Goal: Task Accomplishment & Management: Use online tool/utility

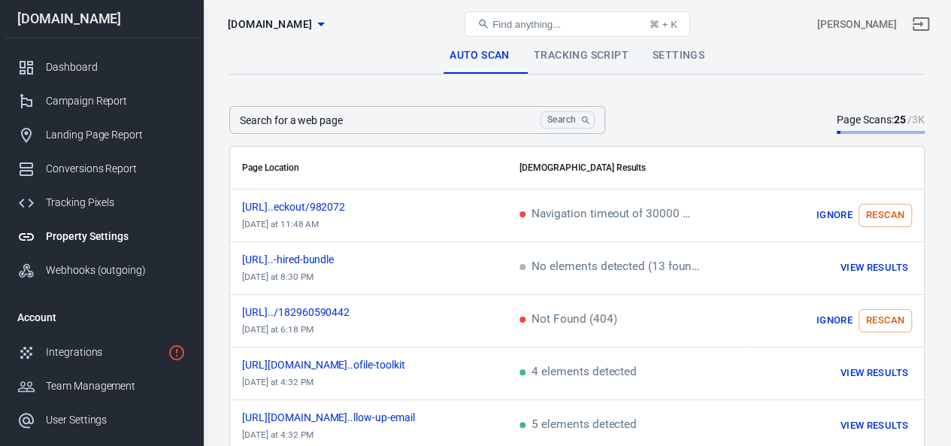
click at [593, 59] on link "Tracking Script" at bounding box center [581, 56] width 119 height 36
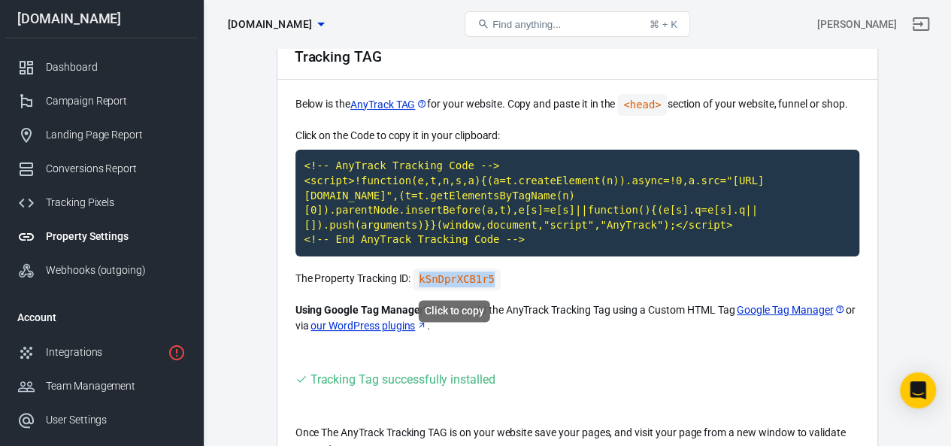
drag, startPoint x: 499, startPoint y: 279, endPoint x: 415, endPoint y: 280, distance: 84.2
click at [415, 280] on p "The Property Tracking ID: kSnDprXCB1r5" at bounding box center [578, 279] width 564 height 22
copy code "kSnDprXCB1r5"
click at [750, 309] on link "Google Tag Manager" at bounding box center [791, 310] width 108 height 16
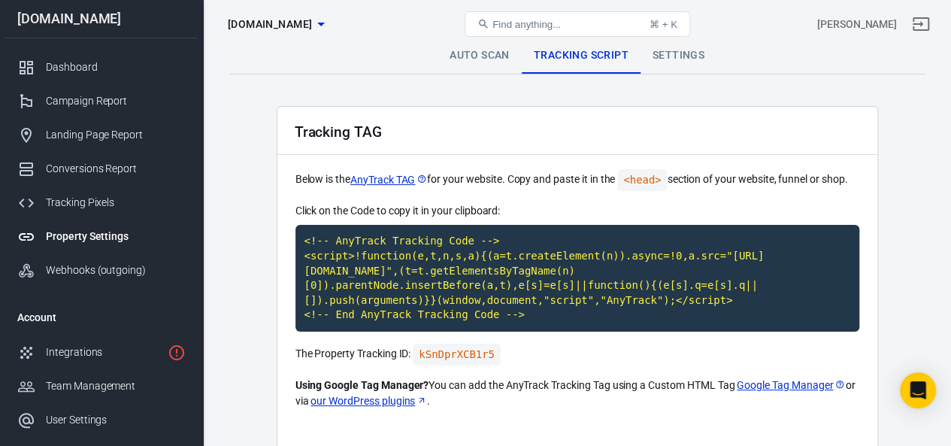
click at [671, 50] on link "Settings" at bounding box center [679, 56] width 76 height 36
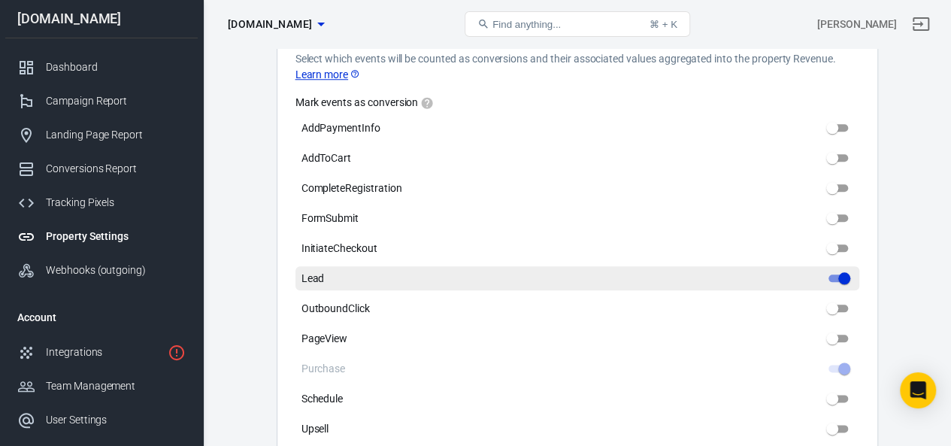
scroll to position [752, 0]
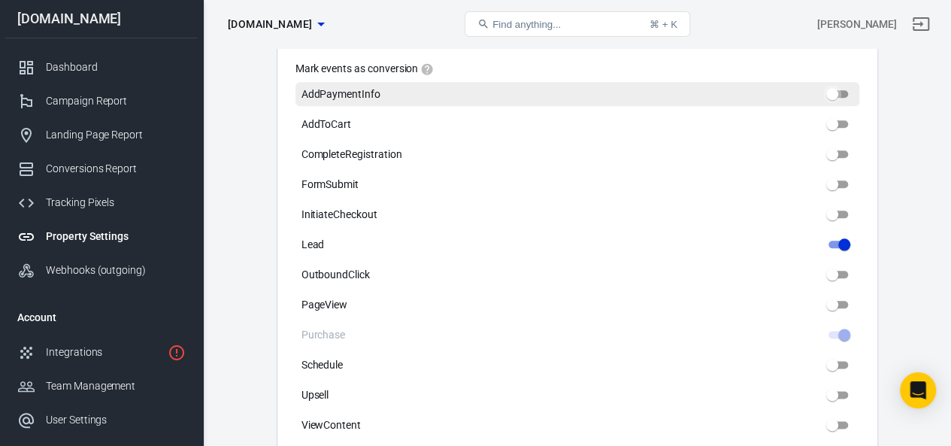
click at [834, 94] on input "AddPaymentInfo" at bounding box center [832, 94] width 54 height 18
checkbox input "false"
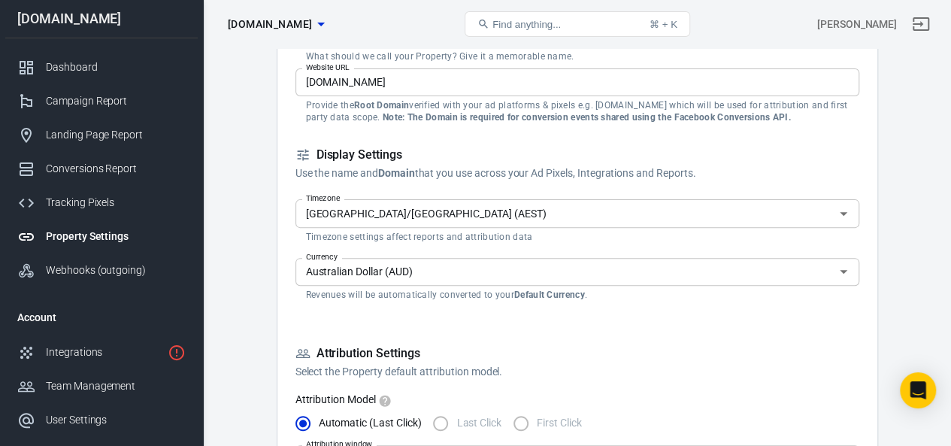
scroll to position [75, 0]
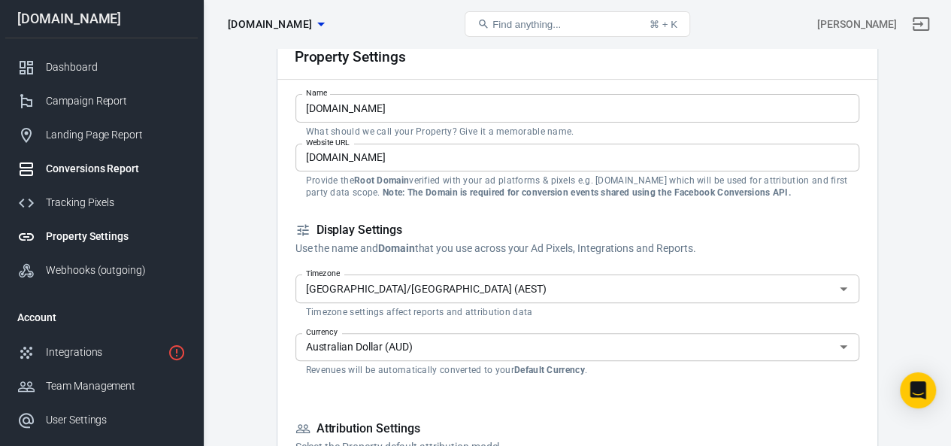
click at [73, 173] on div "Conversions Report" at bounding box center [116, 169] width 140 height 16
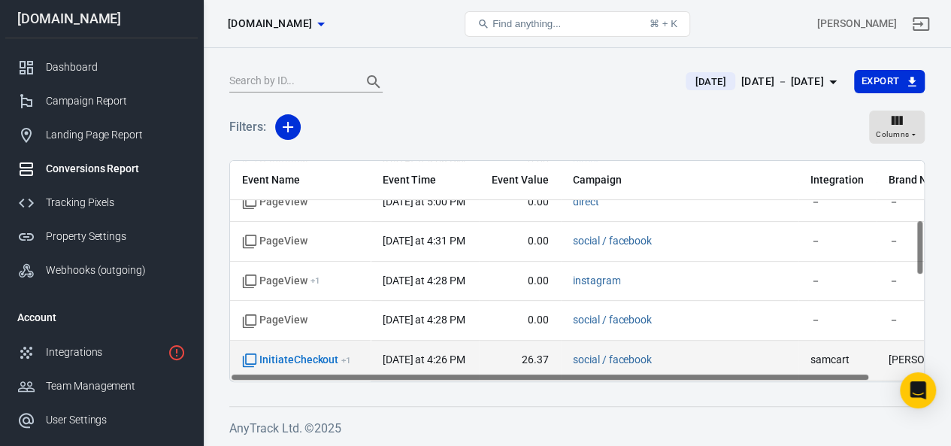
scroll to position [301, 0]
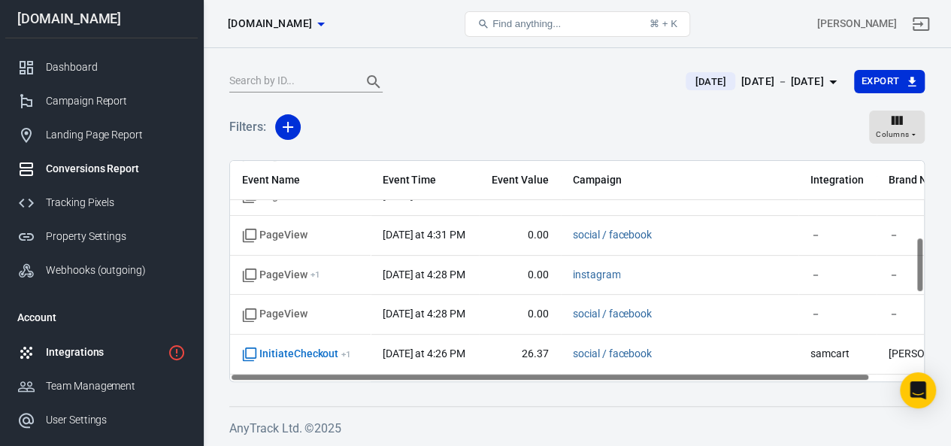
click at [66, 357] on div "Integrations" at bounding box center [104, 352] width 116 height 16
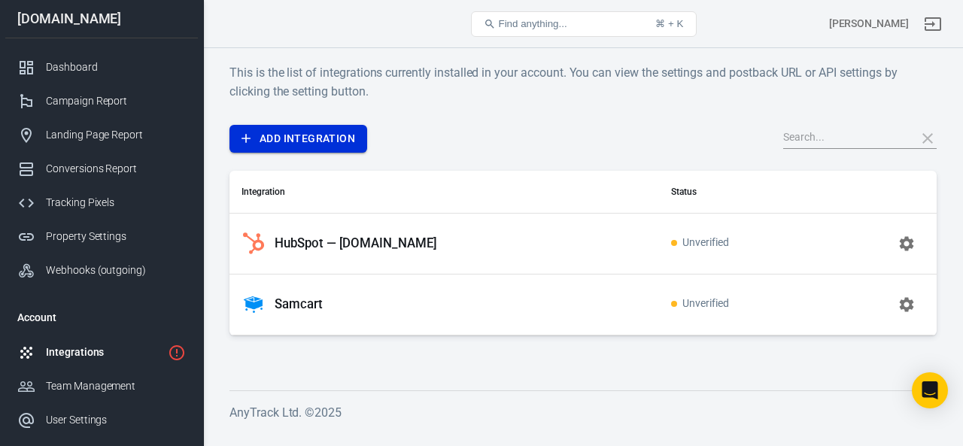
click at [284, 134] on link "Add Integration" at bounding box center [298, 139] width 138 height 28
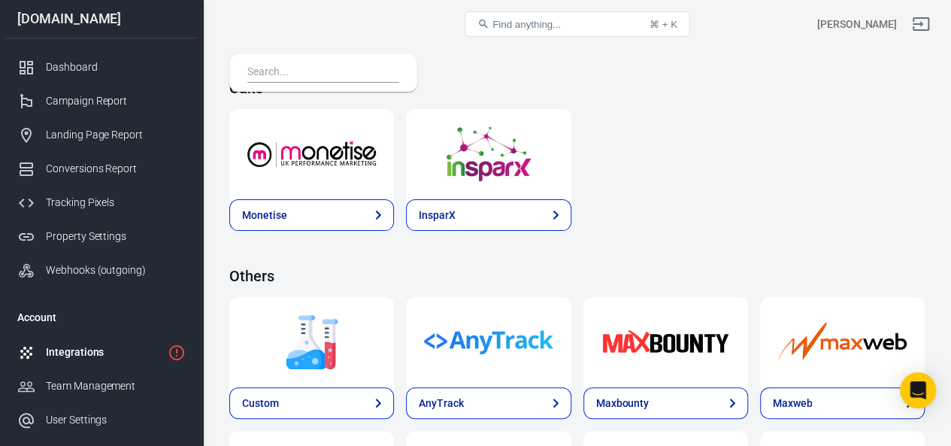
scroll to position [3222, 0]
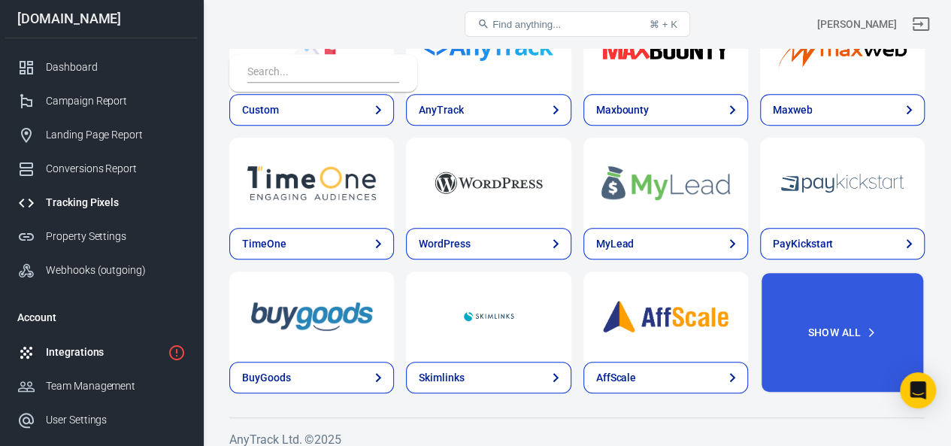
click at [61, 204] on div "Tracking Pixels" at bounding box center [116, 203] width 140 height 16
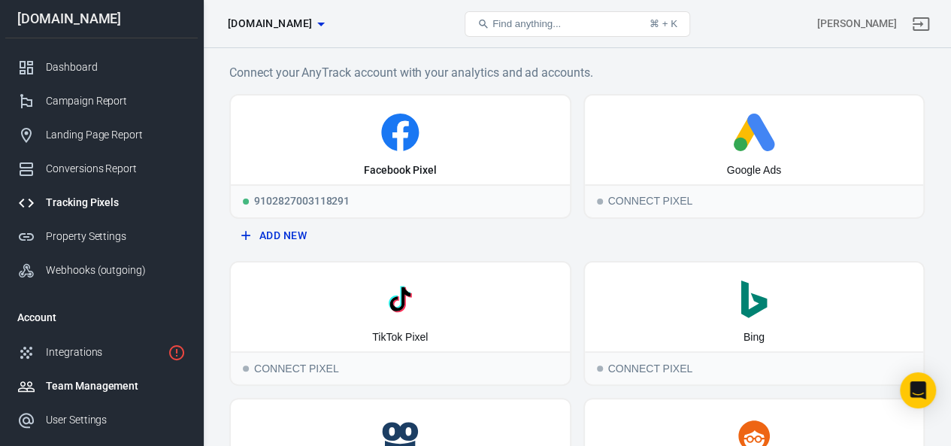
scroll to position [75, 0]
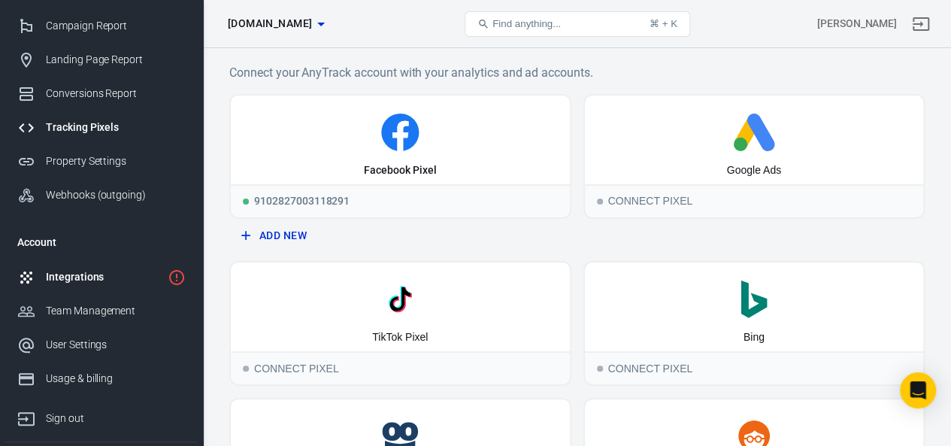
click at [71, 277] on div "Integrations" at bounding box center [104, 277] width 116 height 16
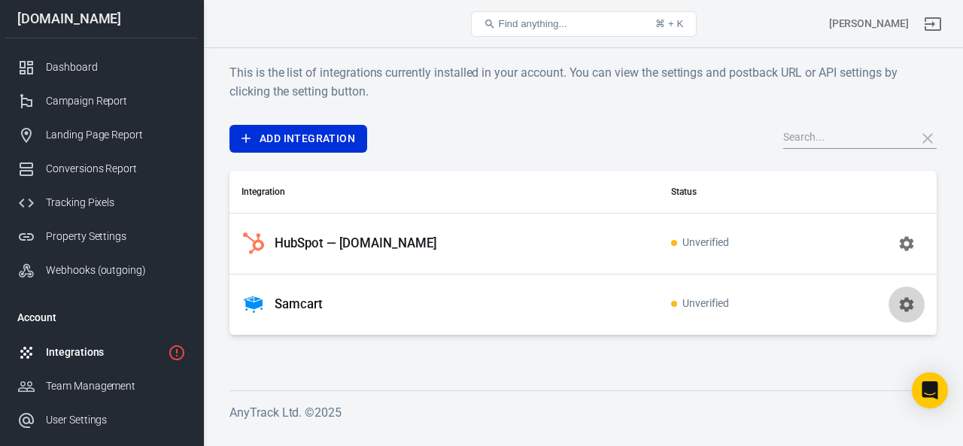
click at [902, 305] on icon "button" at bounding box center [906, 304] width 14 height 14
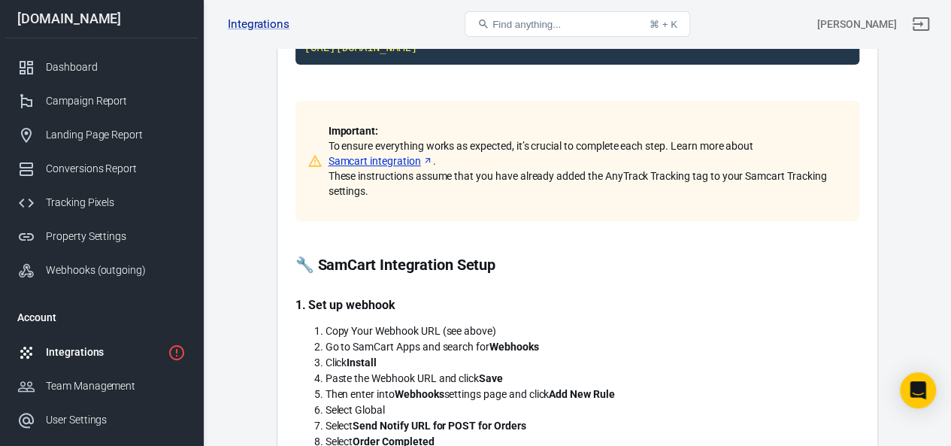
scroll to position [226, 0]
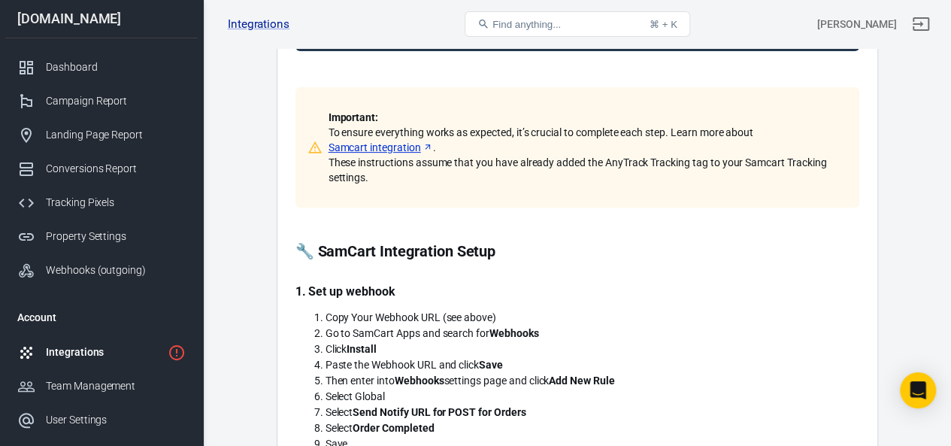
click at [373, 148] on link "Samcart integration" at bounding box center [381, 147] width 105 height 15
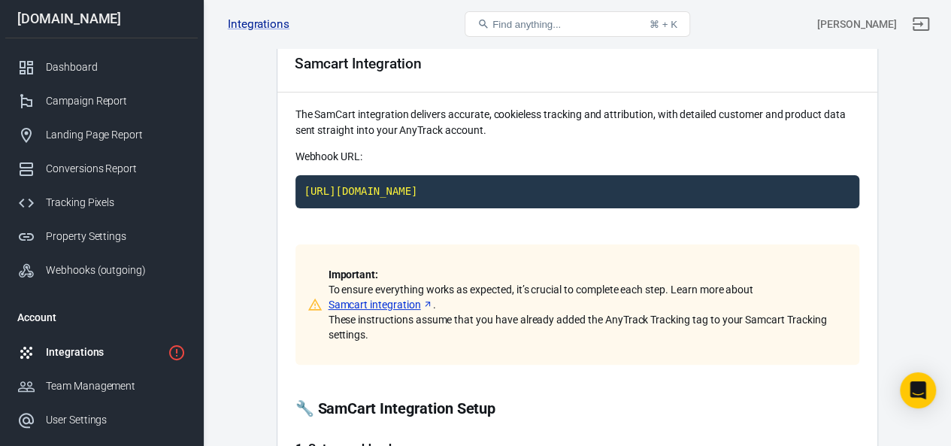
scroll to position [0, 0]
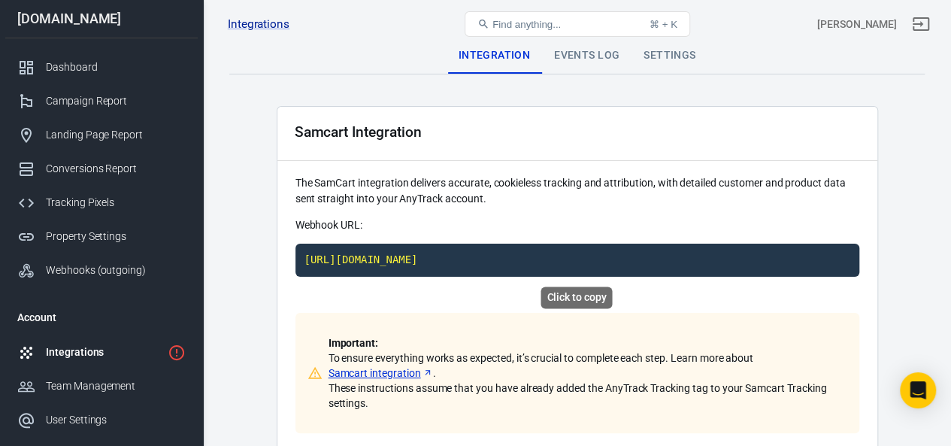
click at [599, 255] on code "[URL][DOMAIN_NAME]" at bounding box center [578, 260] width 564 height 33
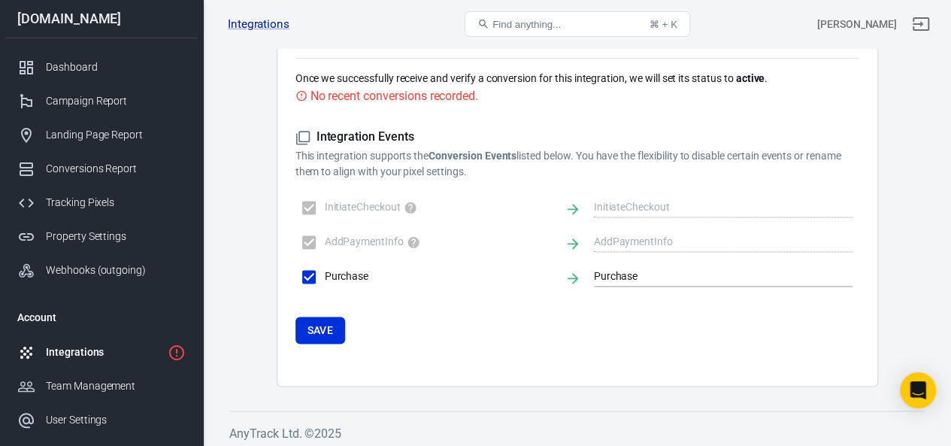
scroll to position [995, 0]
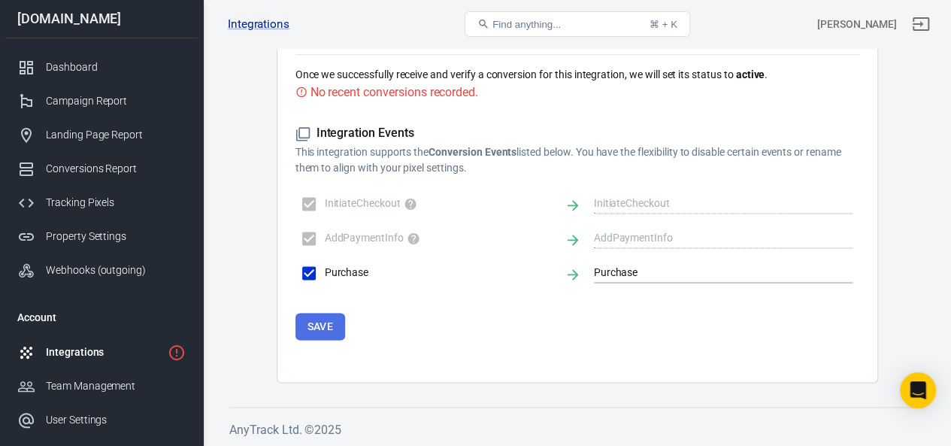
click at [317, 333] on button "Save" at bounding box center [321, 327] width 50 height 28
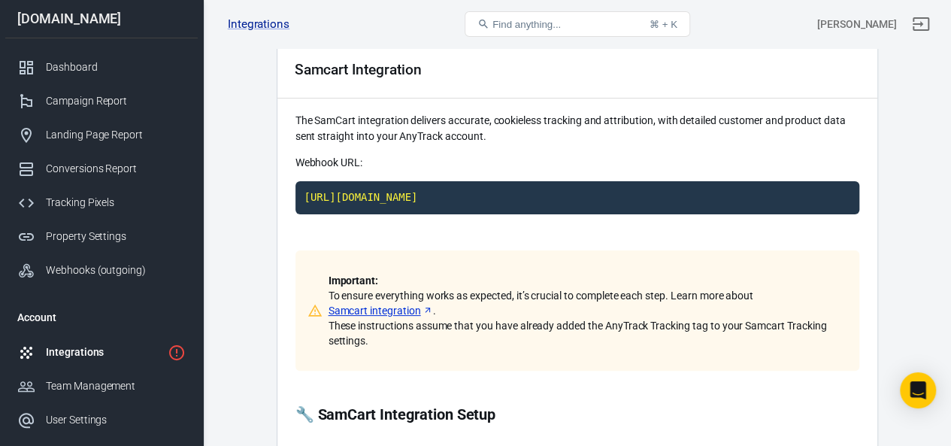
scroll to position [0, 0]
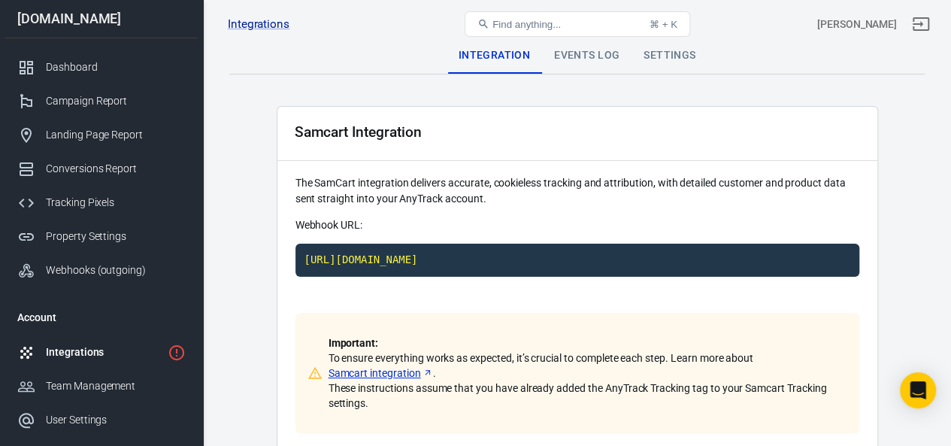
click at [585, 53] on div "Events Log" at bounding box center [586, 56] width 89 height 36
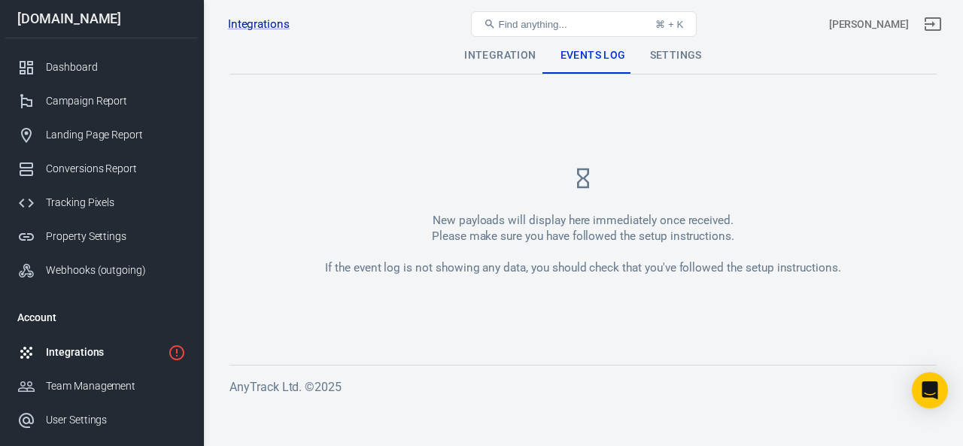
click at [660, 46] on div "Integrations Samcart Find anything... ⌘ + K [PERSON_NAME]" at bounding box center [583, 24] width 759 height 48
click at [671, 56] on div "Settings" at bounding box center [676, 56] width 76 height 36
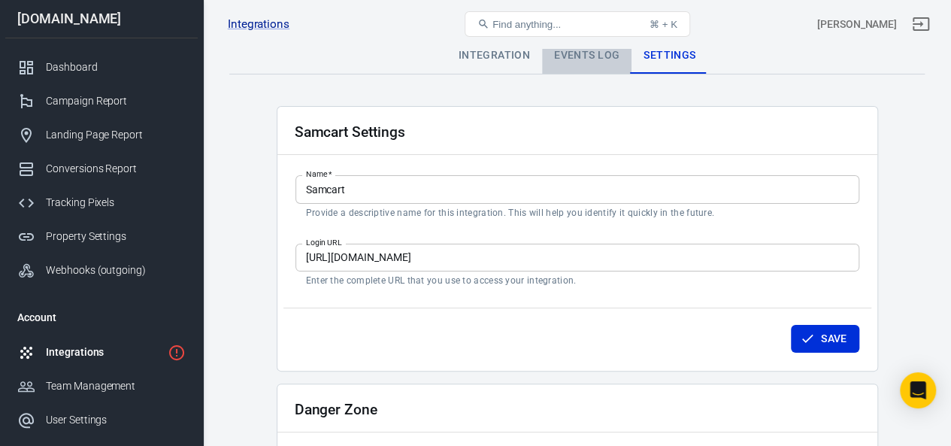
click at [558, 53] on div "Events Log" at bounding box center [586, 56] width 89 height 36
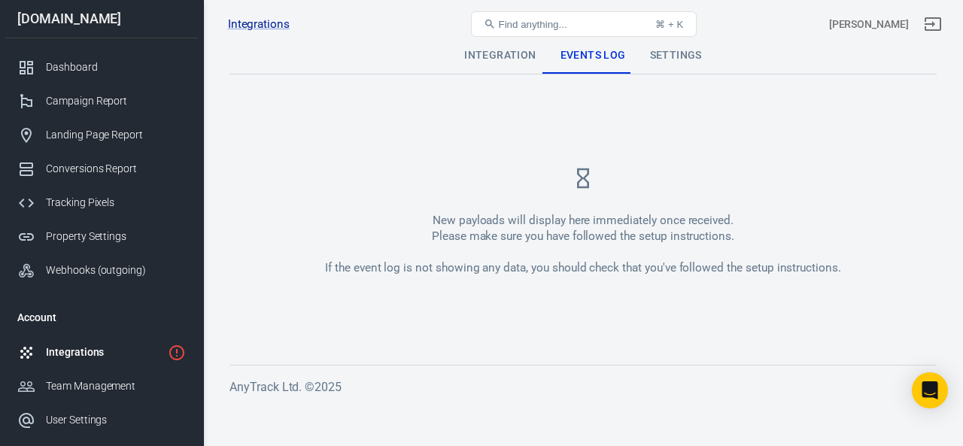
click at [84, 350] on div "Integrations" at bounding box center [104, 352] width 116 height 16
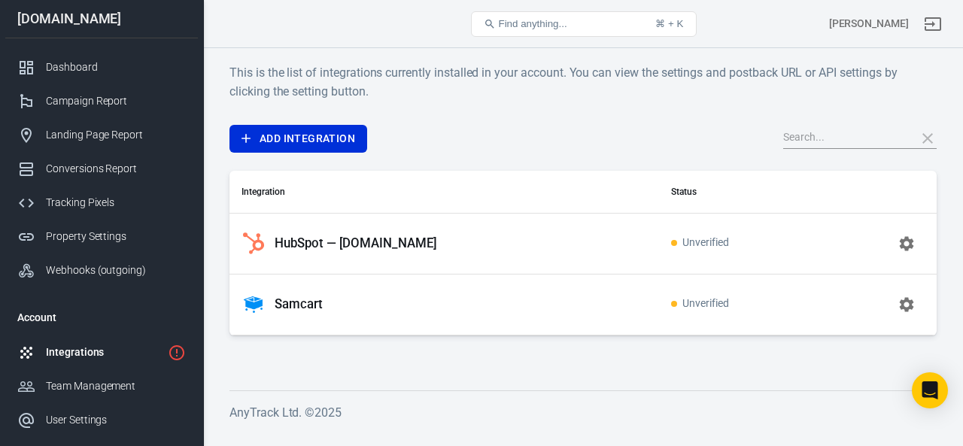
drag, startPoint x: 707, startPoint y: 306, endPoint x: 923, endPoint y: 294, distance: 216.2
click at [707, 306] on span "Unverified" at bounding box center [700, 304] width 58 height 13
click at [900, 308] on icon "button" at bounding box center [906, 304] width 14 height 14
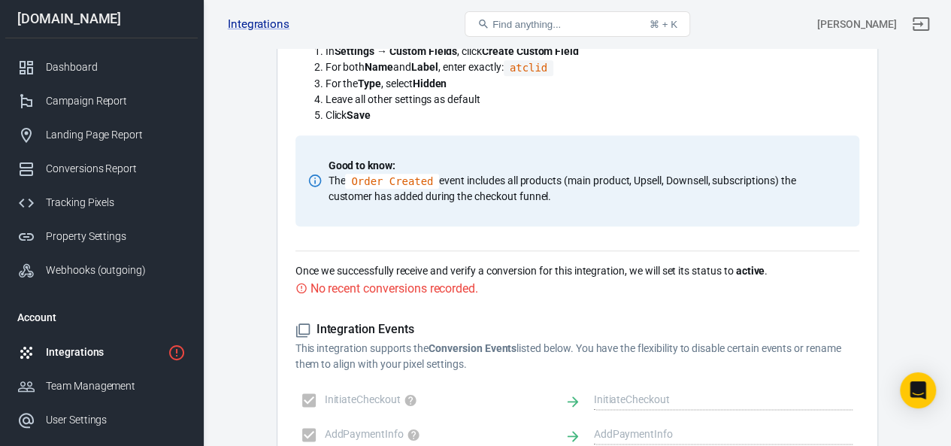
scroll to position [978, 0]
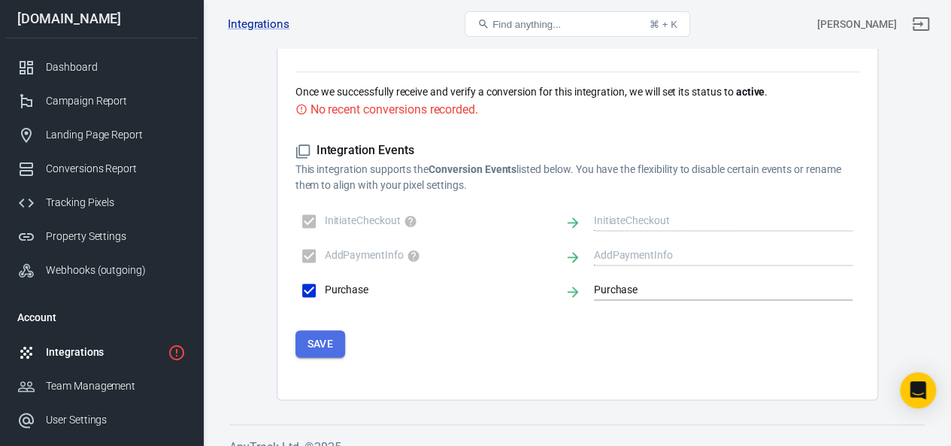
click at [303, 344] on button "Save" at bounding box center [321, 344] width 50 height 28
click at [399, 112] on div "Conversions recorded successfully." at bounding box center [403, 109] width 184 height 19
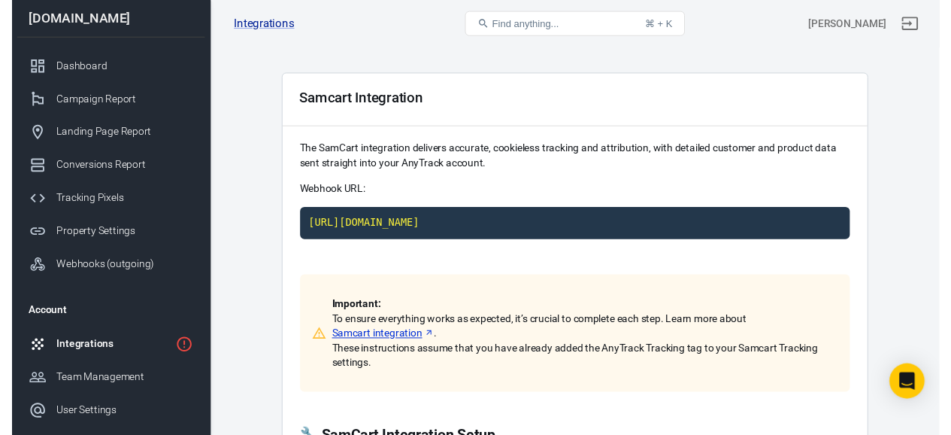
scroll to position [0, 0]
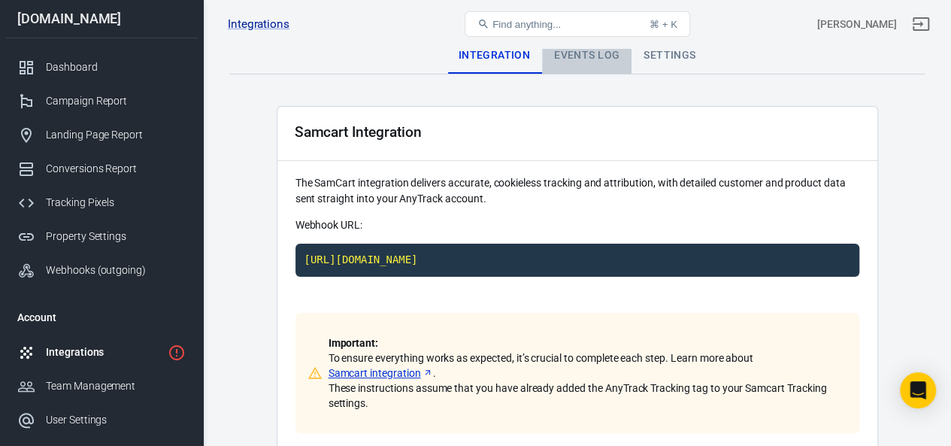
click at [575, 60] on div "Events Log" at bounding box center [586, 56] width 89 height 36
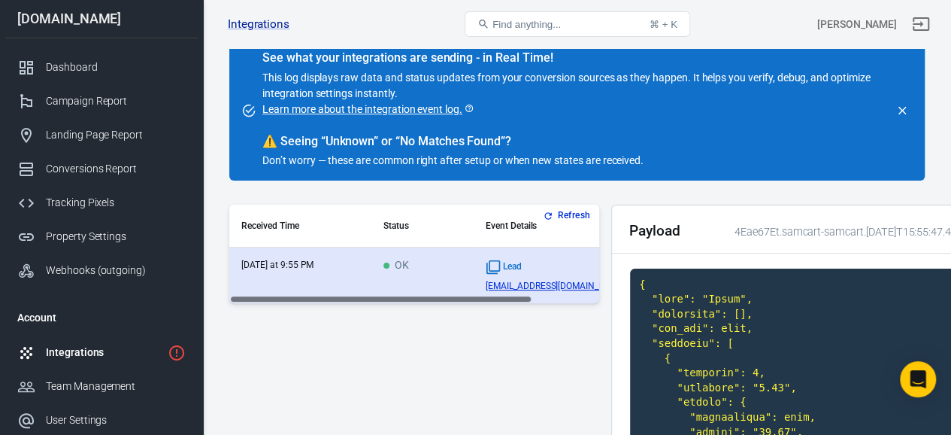
scroll to position [150, 0]
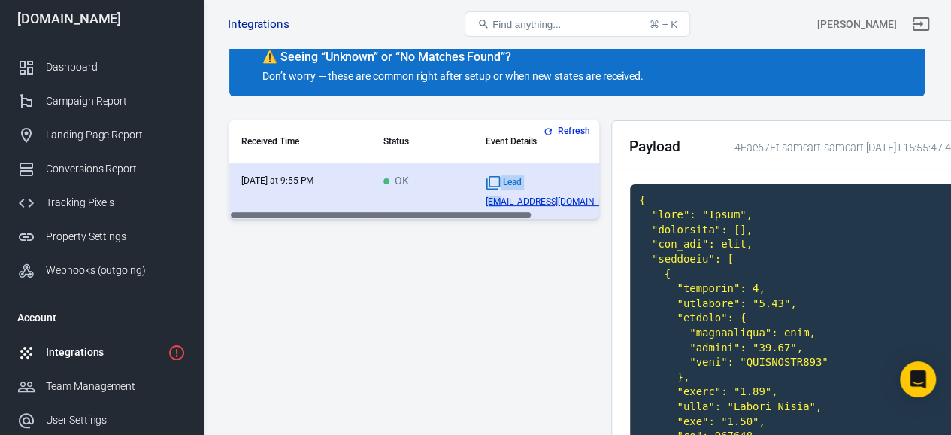
drag, startPoint x: 424, startPoint y: 209, endPoint x: 531, endPoint y: 210, distance: 106.8
click at [562, 211] on tr "[DATE] at 9:55 PM OK [MEDICAL_DATA][EMAIL_ADDRESS][DOMAIN_NAME]" at bounding box center [454, 191] width 451 height 56
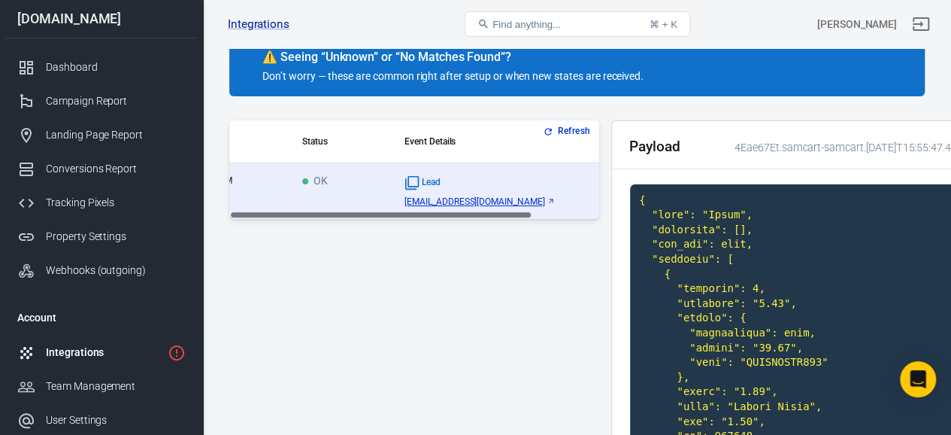
scroll to position [0, 0]
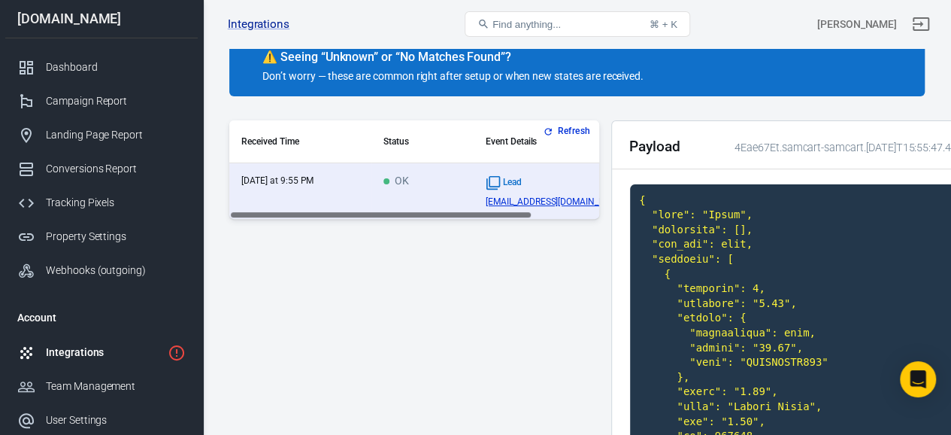
drag, startPoint x: 511, startPoint y: 215, endPoint x: 393, endPoint y: 222, distance: 119.0
click at [566, 133] on button "Refresh" at bounding box center [568, 131] width 56 height 16
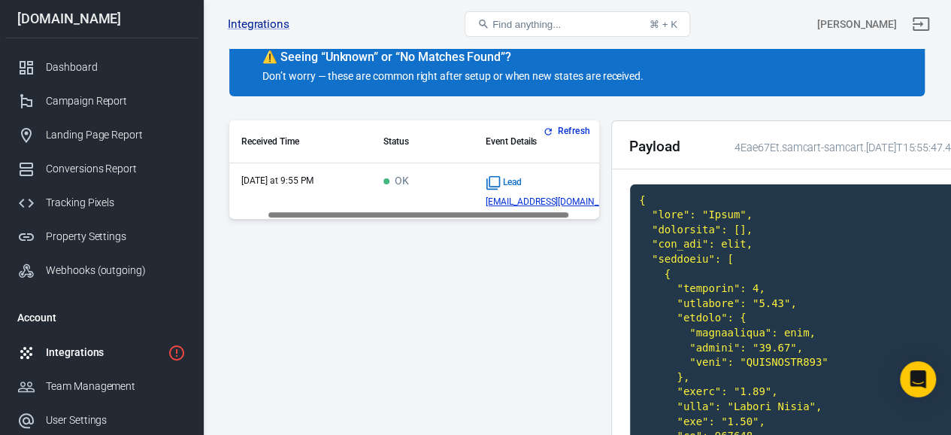
drag, startPoint x: 451, startPoint y: 214, endPoint x: 423, endPoint y: 219, distance: 29.1
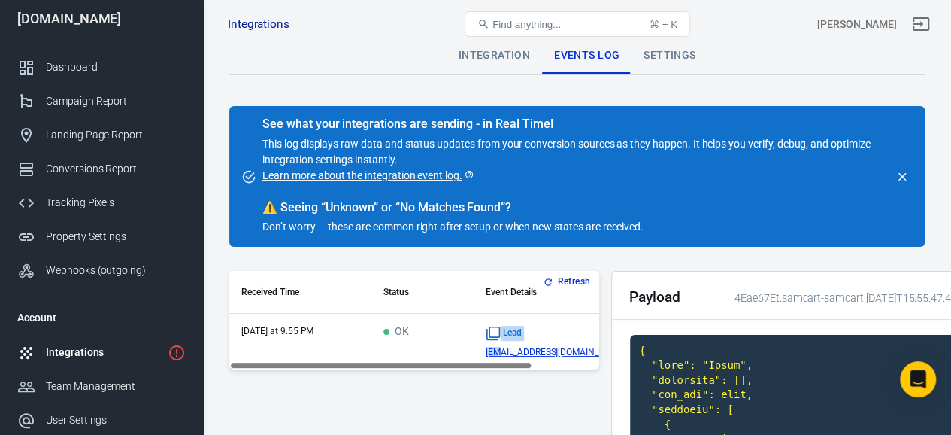
click at [483, 62] on div "Integration" at bounding box center [495, 56] width 96 height 36
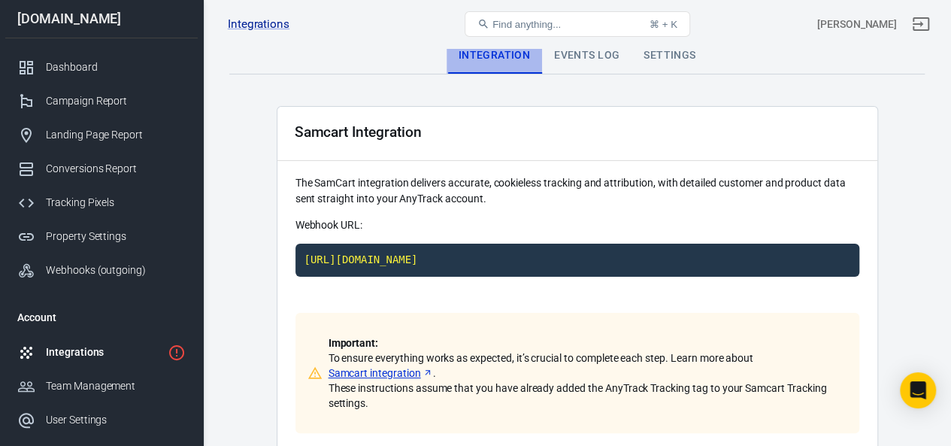
click at [487, 59] on div "Integration" at bounding box center [495, 56] width 96 height 36
click at [79, 354] on div "Integrations" at bounding box center [104, 352] width 116 height 16
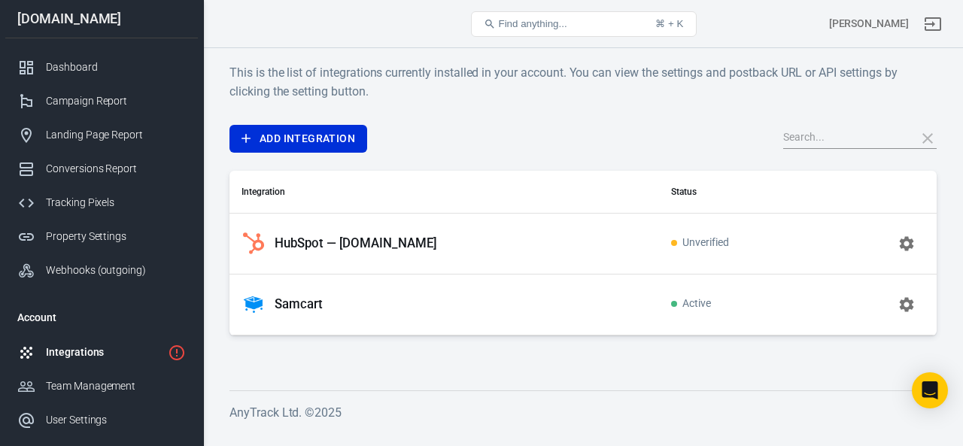
click at [903, 246] on icon "button" at bounding box center [906, 243] width 14 height 14
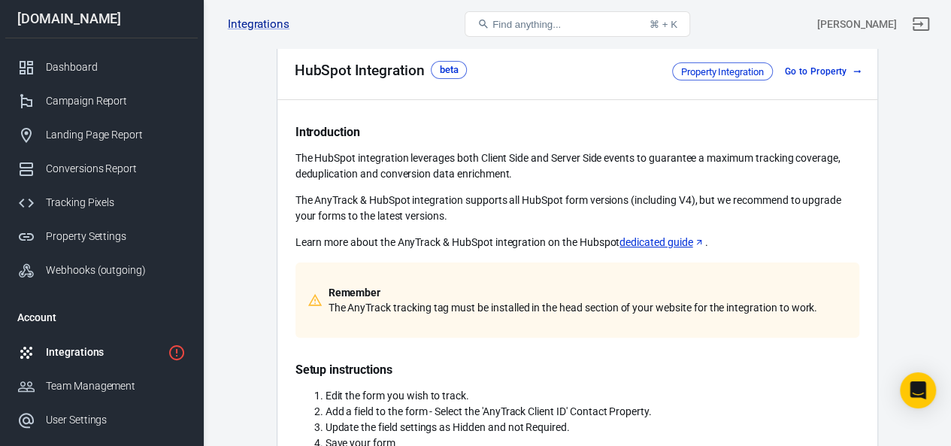
scroll to position [150, 0]
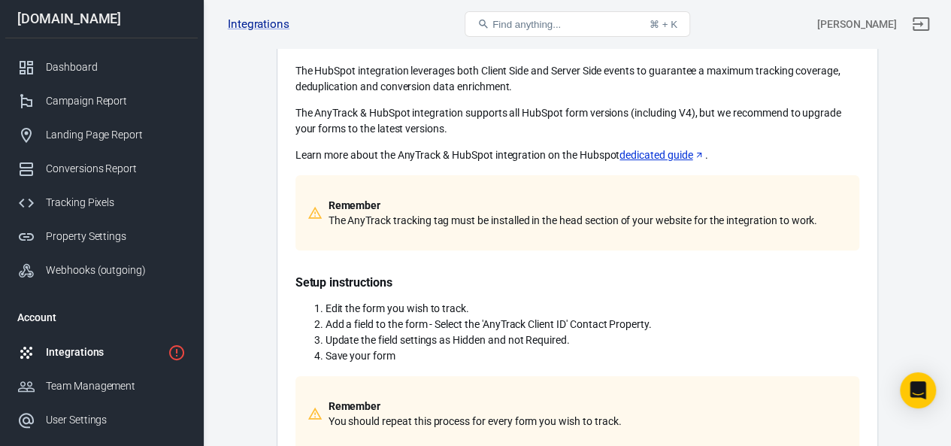
click at [638, 162] on div "Introduction The HubSpot integration leverages both Client Side and Server Side…" at bounding box center [578, 244] width 564 height 414
click at [638, 154] on link "dedicated guide" at bounding box center [662, 155] width 85 height 16
